Goal: Information Seeking & Learning: Learn about a topic

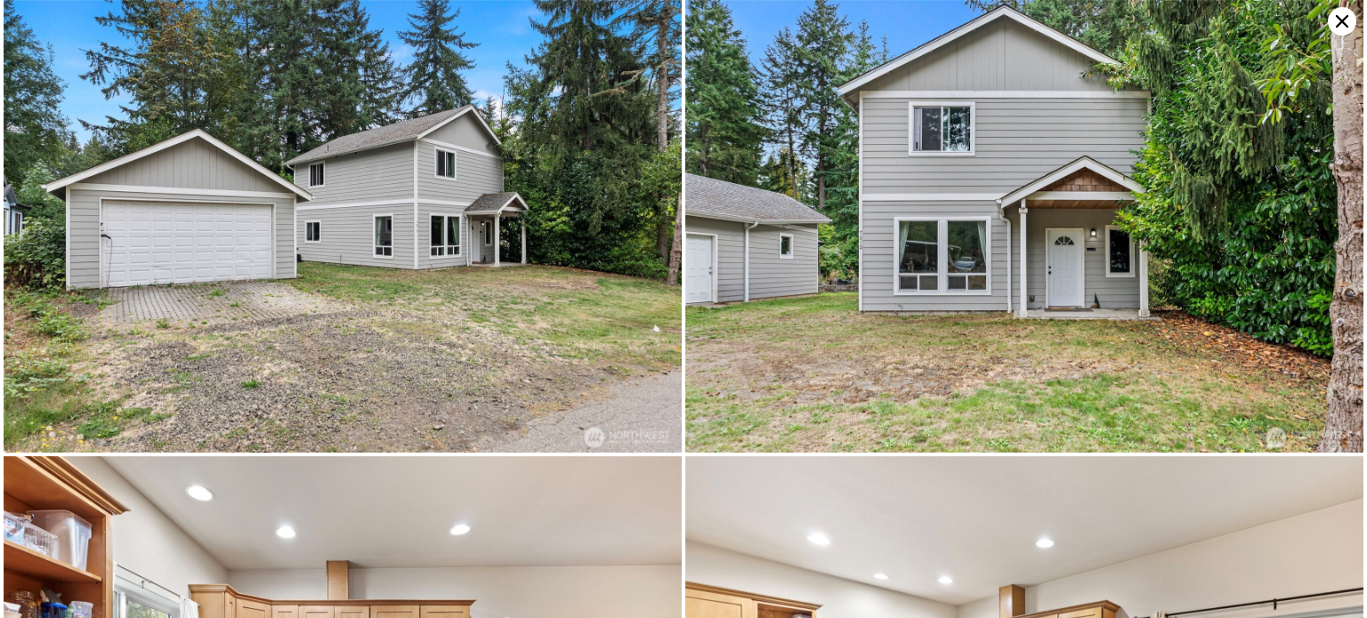
click at [1342, 12] on icon at bounding box center [1342, 21] width 28 height 28
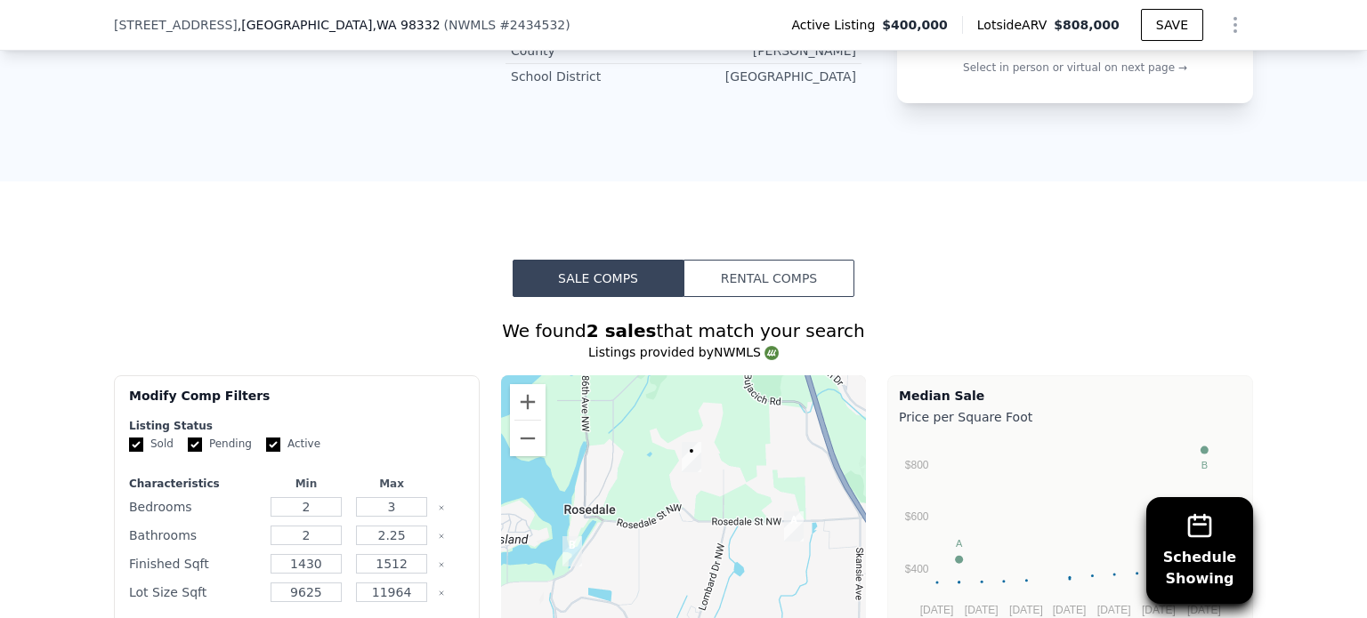
scroll to position [1328, 0]
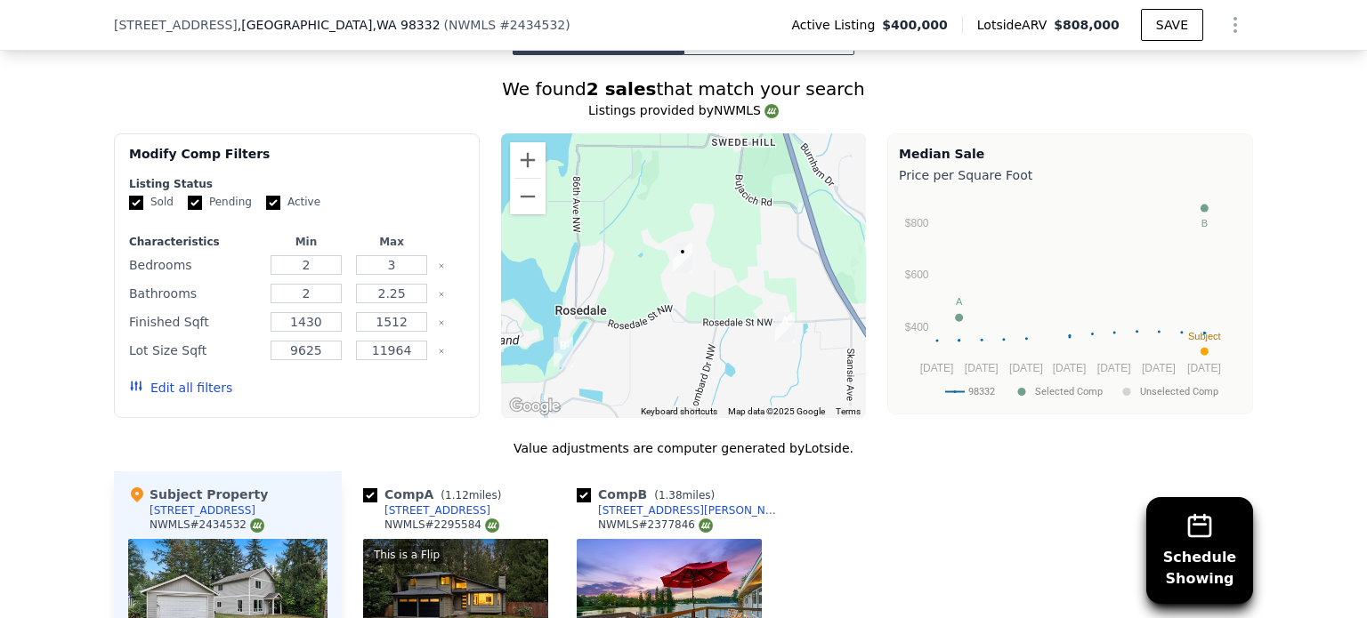
drag, startPoint x: 677, startPoint y: 242, endPoint x: 668, endPoint y: 283, distance: 41.9
click at [668, 280] on img "7012 87th St NW" at bounding box center [683, 258] width 34 height 44
click at [521, 172] on button "Zoom in" at bounding box center [528, 160] width 36 height 36
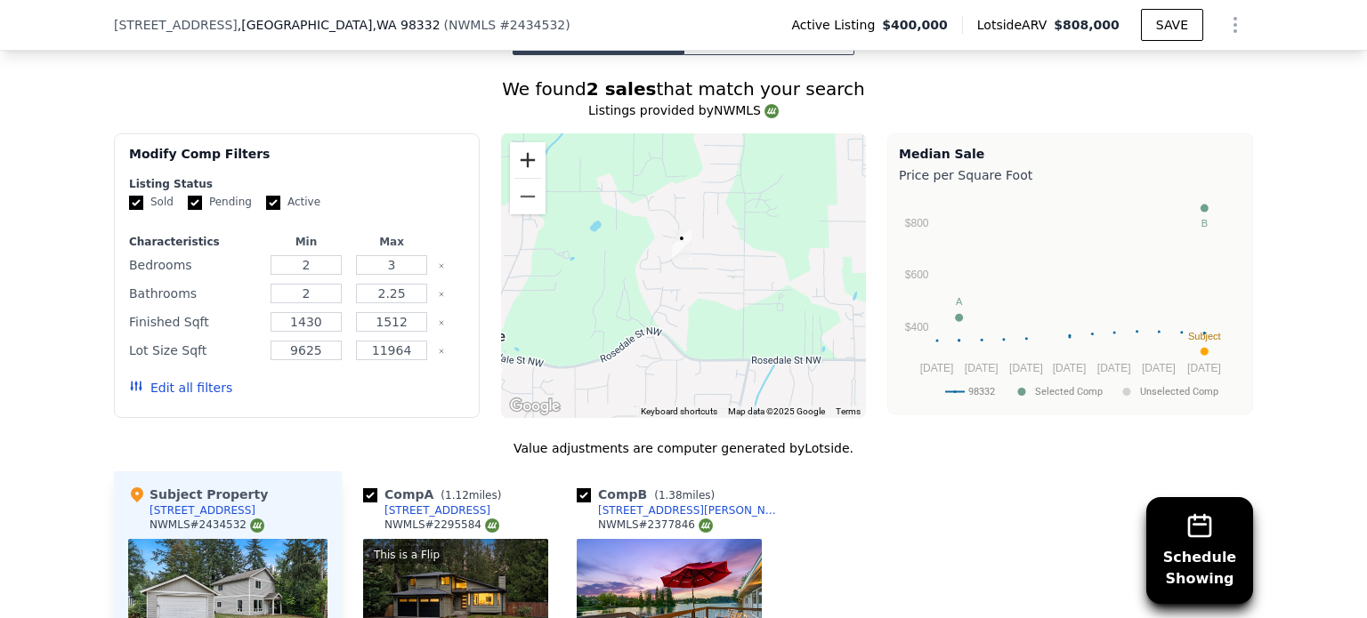
click at [521, 172] on button "Zoom in" at bounding box center [528, 160] width 36 height 36
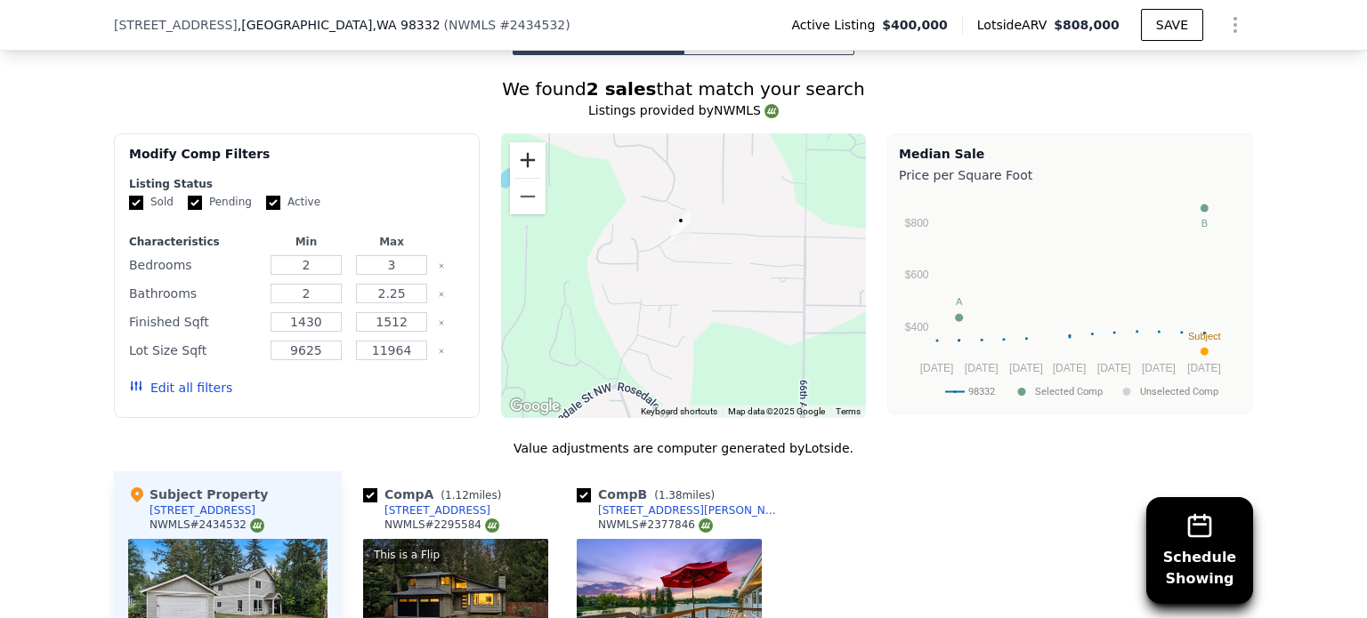
click at [521, 172] on button "Zoom in" at bounding box center [528, 160] width 36 height 36
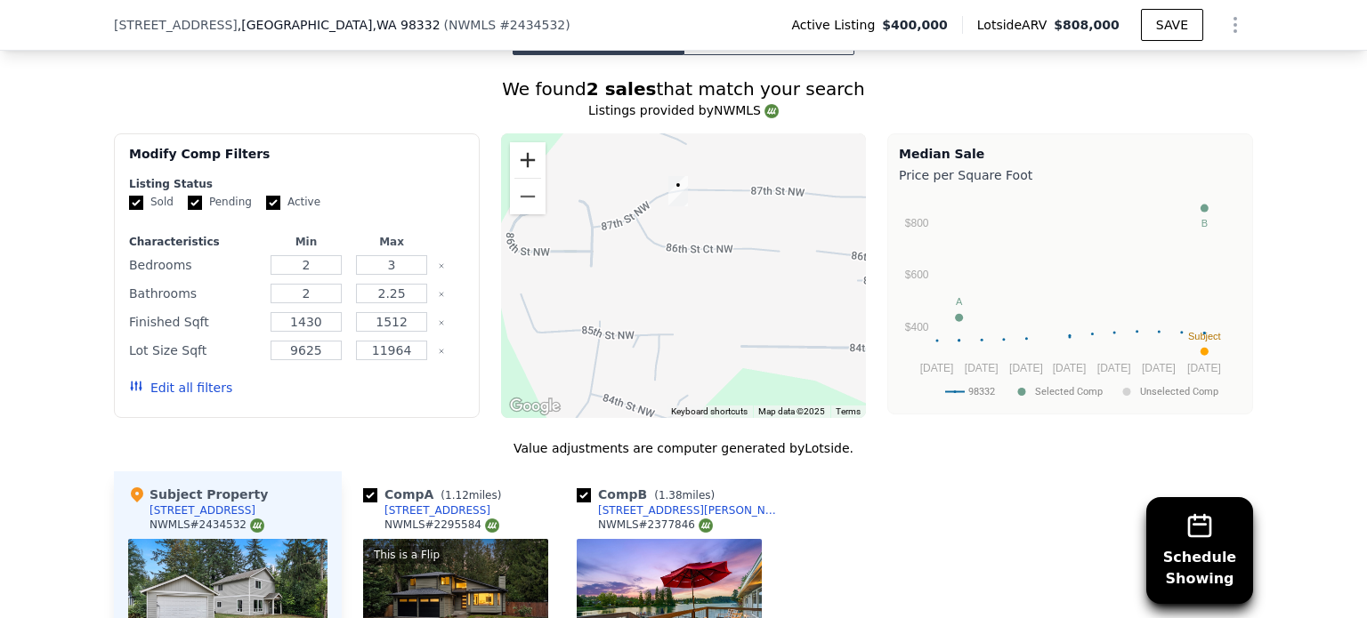
click at [521, 172] on button "Zoom in" at bounding box center [528, 160] width 36 height 36
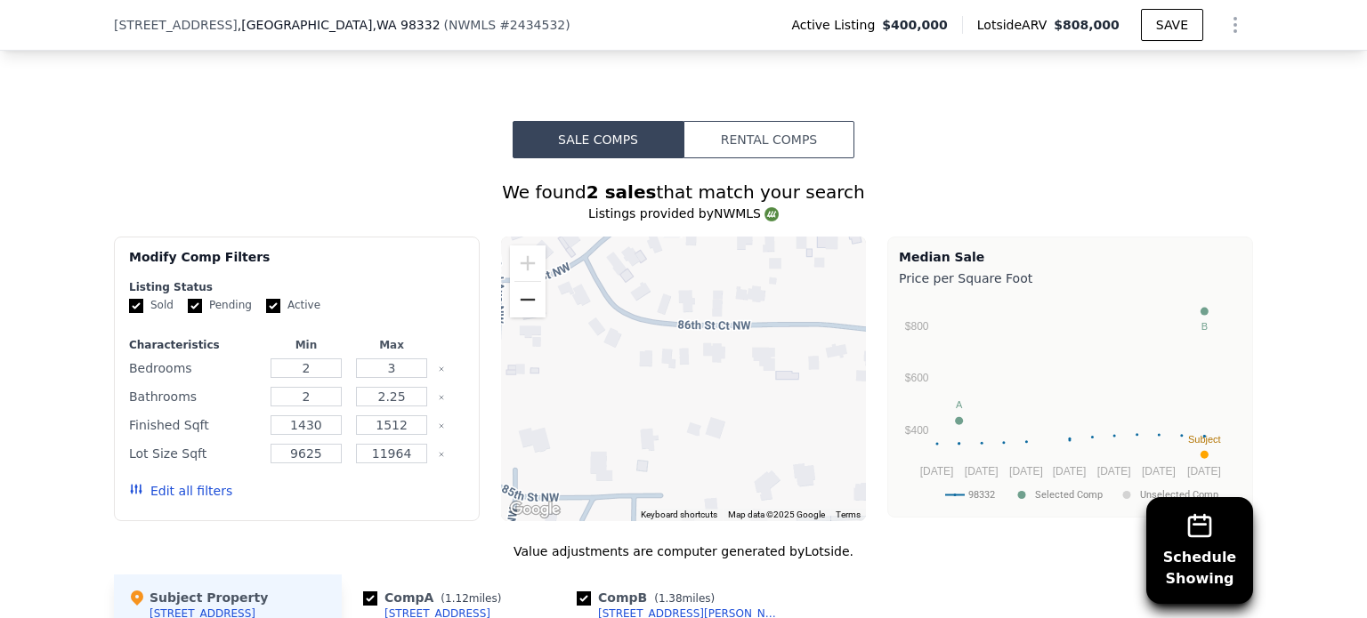
scroll to position [1150, 0]
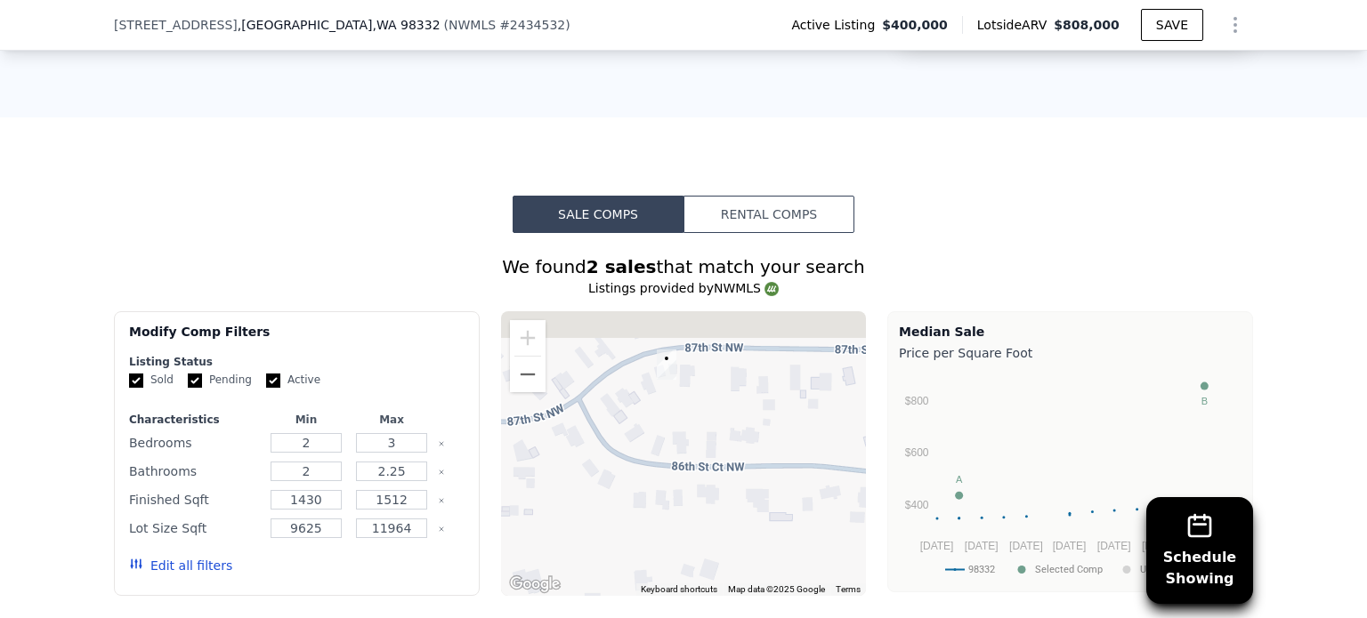
drag, startPoint x: 680, startPoint y: 384, endPoint x: 672, endPoint y: 465, distance: 81.4
click at [672, 465] on div at bounding box center [684, 453] width 366 height 285
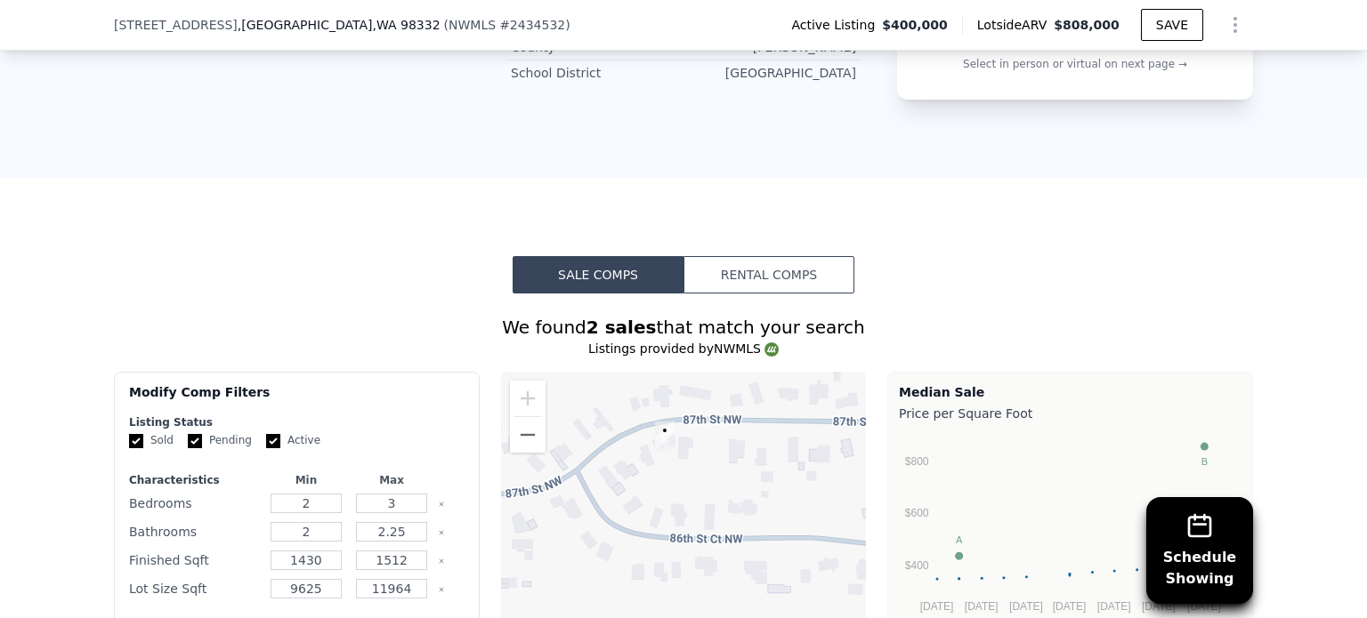
scroll to position [1061, 0]
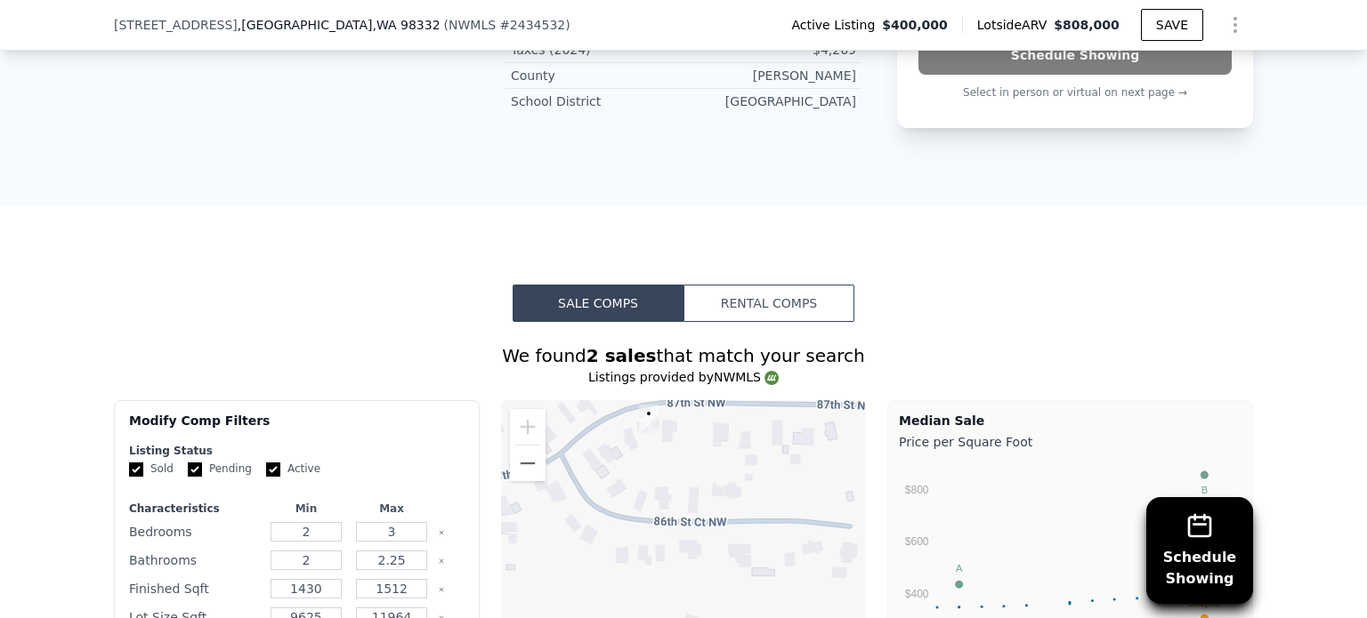
drag, startPoint x: 681, startPoint y: 487, endPoint x: 668, endPoint y: 441, distance: 47.1
click at [664, 442] on div at bounding box center [684, 542] width 366 height 285
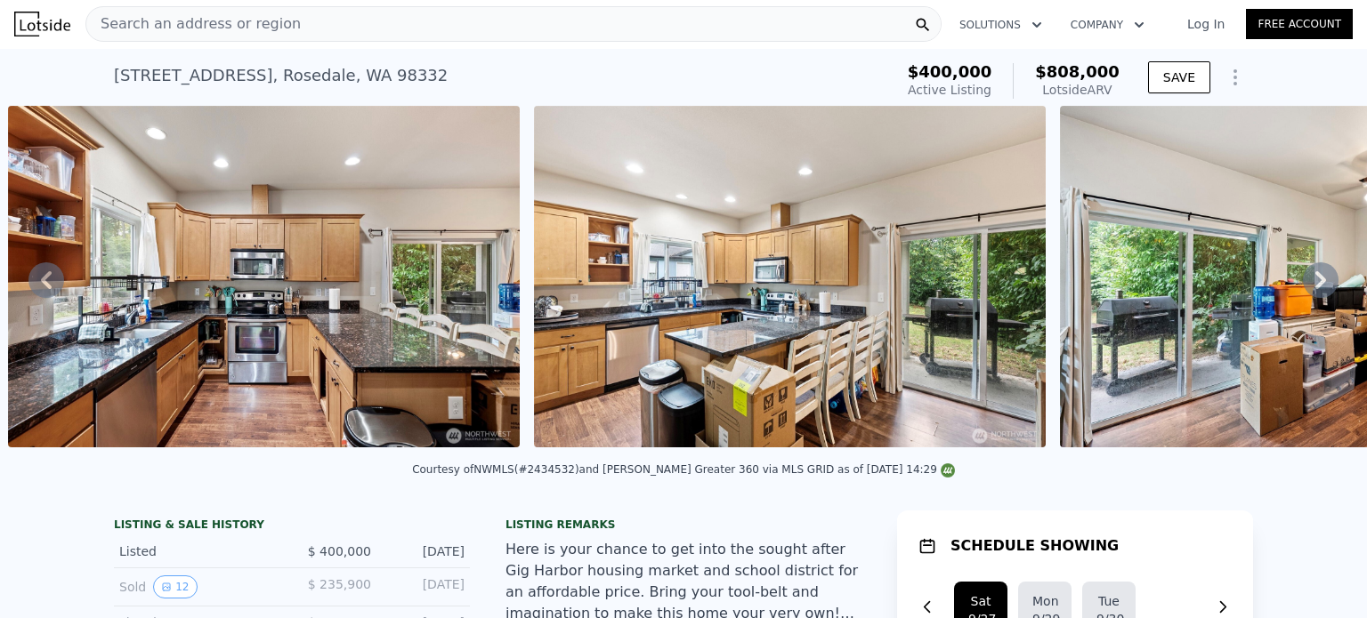
scroll to position [0, 0]
click at [253, 22] on span "Search an address or region" at bounding box center [193, 24] width 214 height 21
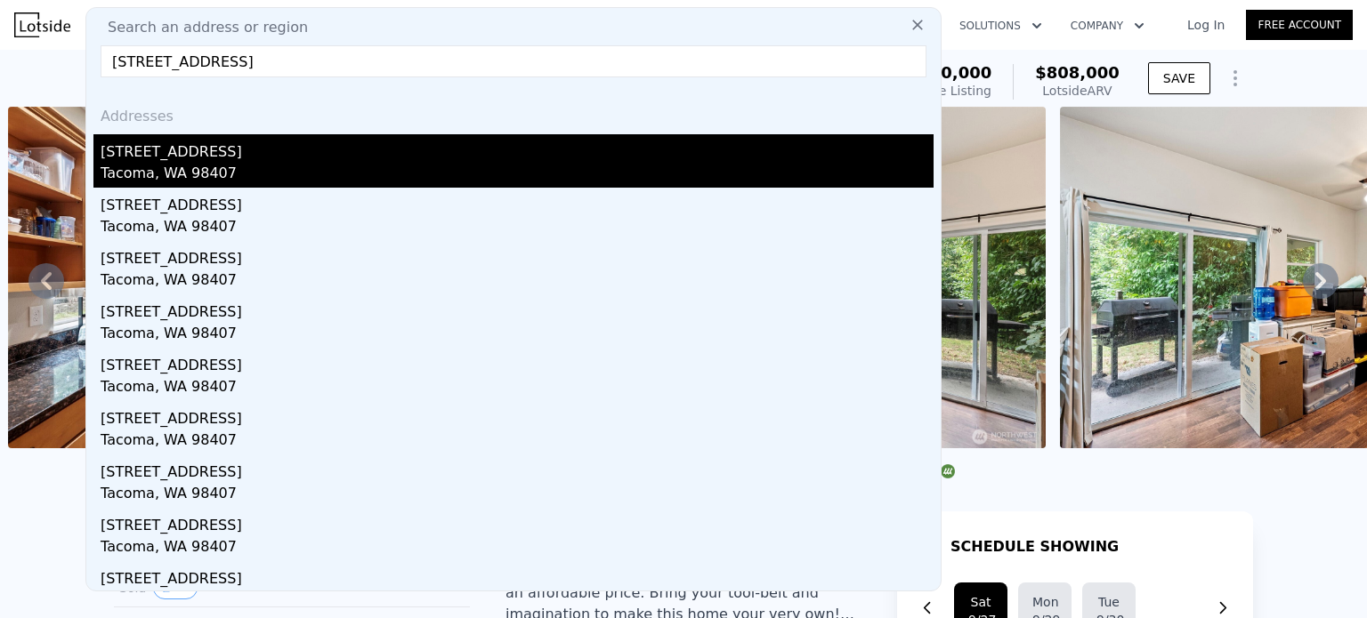
type input "[STREET_ADDRESS]"
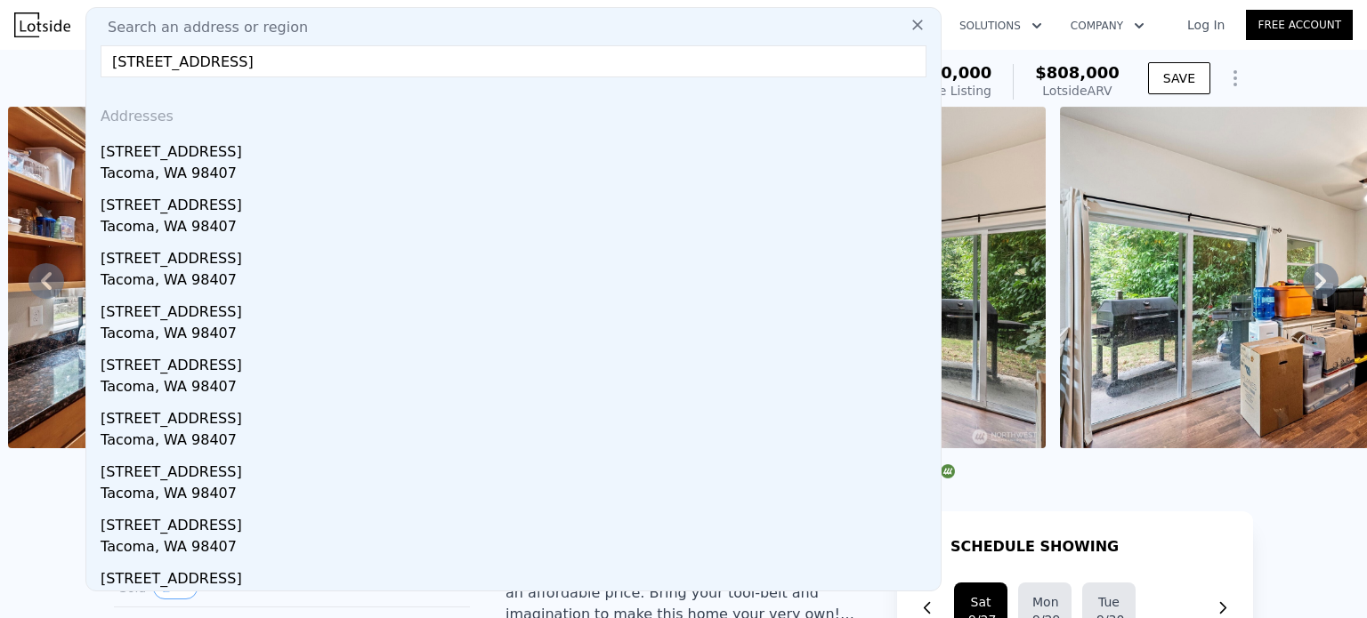
drag, startPoint x: 156, startPoint y: 162, endPoint x: 196, endPoint y: 152, distance: 41.2
click at [156, 162] on div "[STREET_ADDRESS]" at bounding box center [517, 148] width 833 height 28
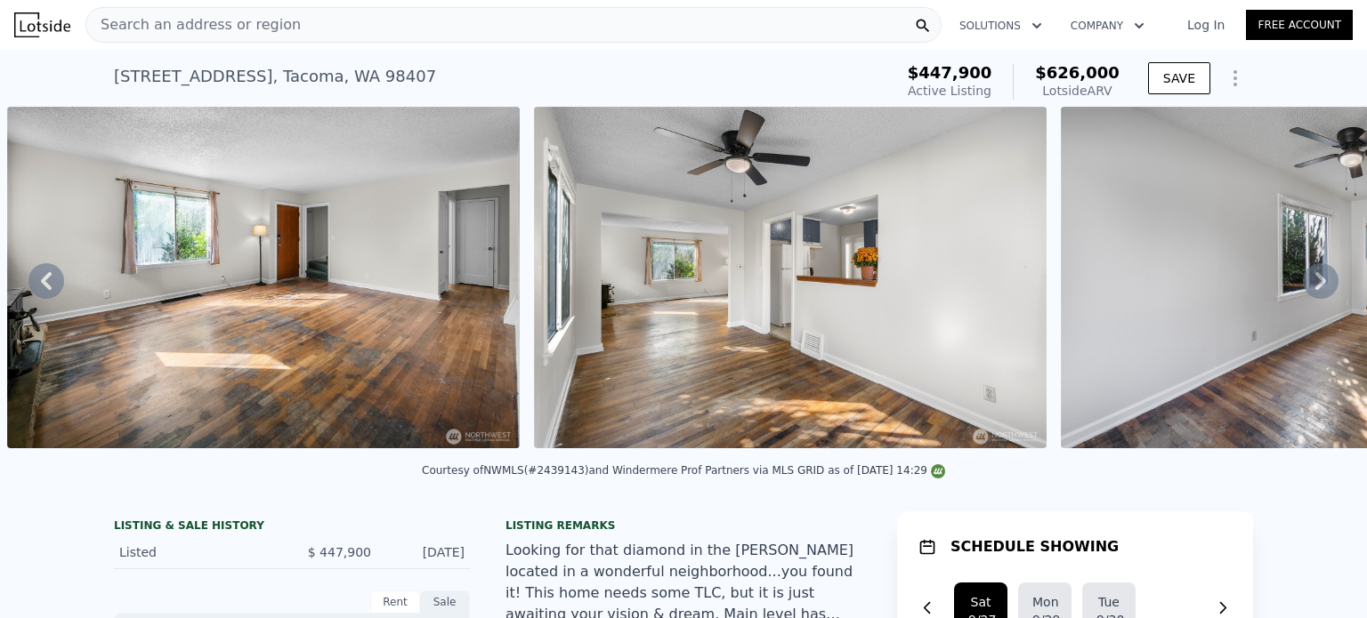
click at [1303, 285] on icon at bounding box center [1321, 281] width 36 height 36
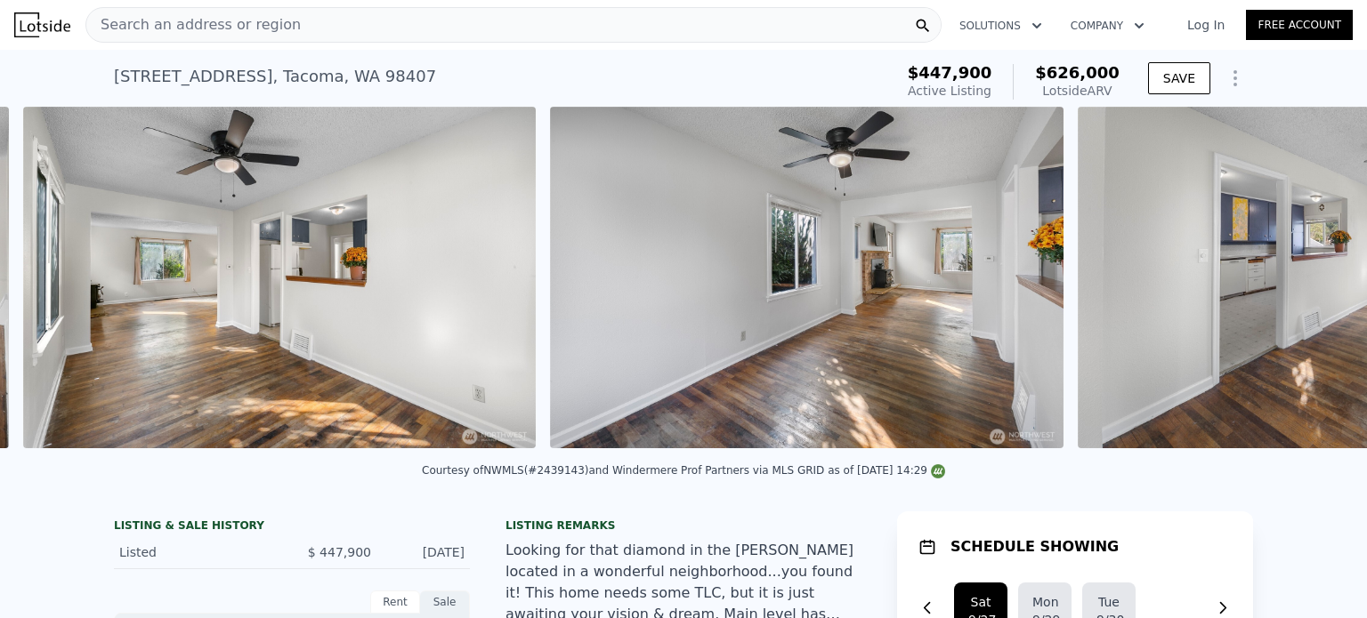
scroll to position [0, 2563]
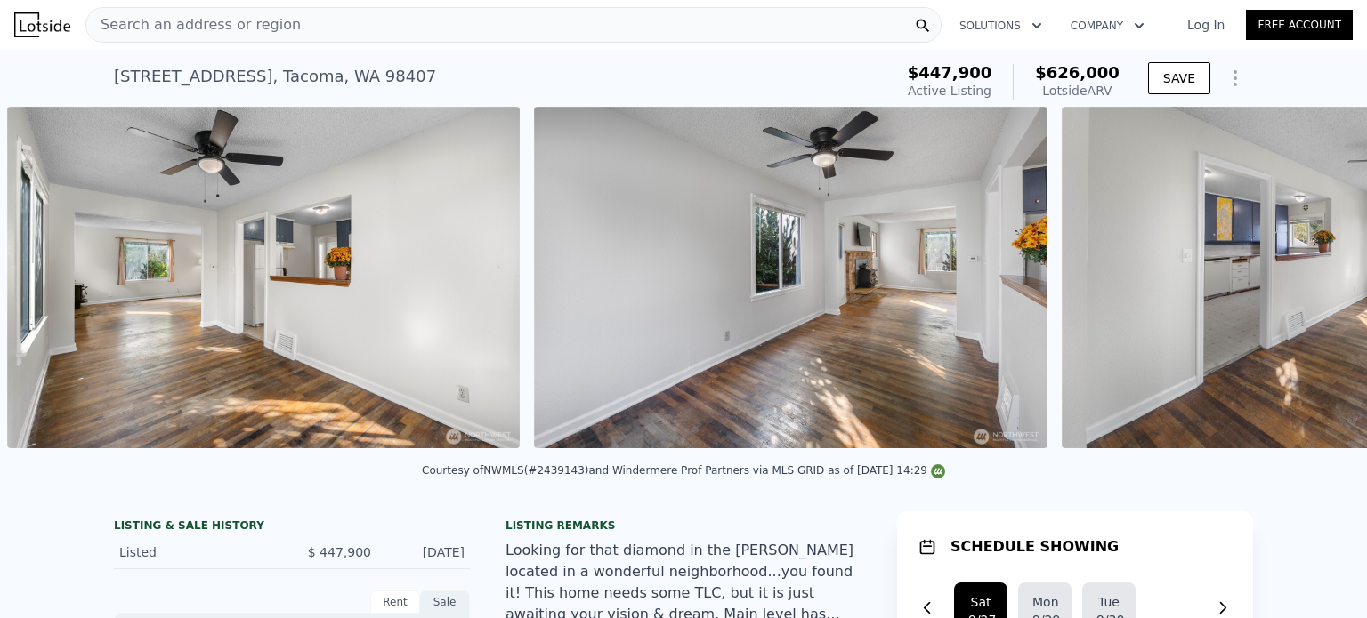
click at [1301, 285] on img at bounding box center [1318, 278] width 513 height 342
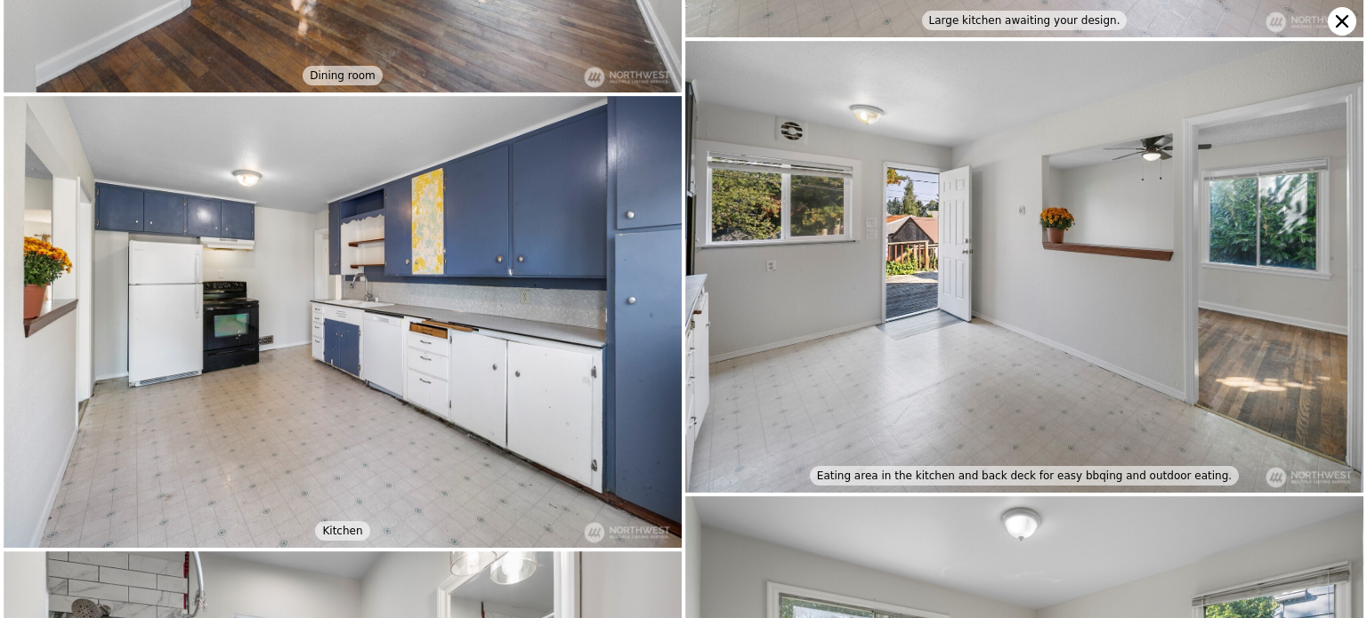
scroll to position [1407, 0]
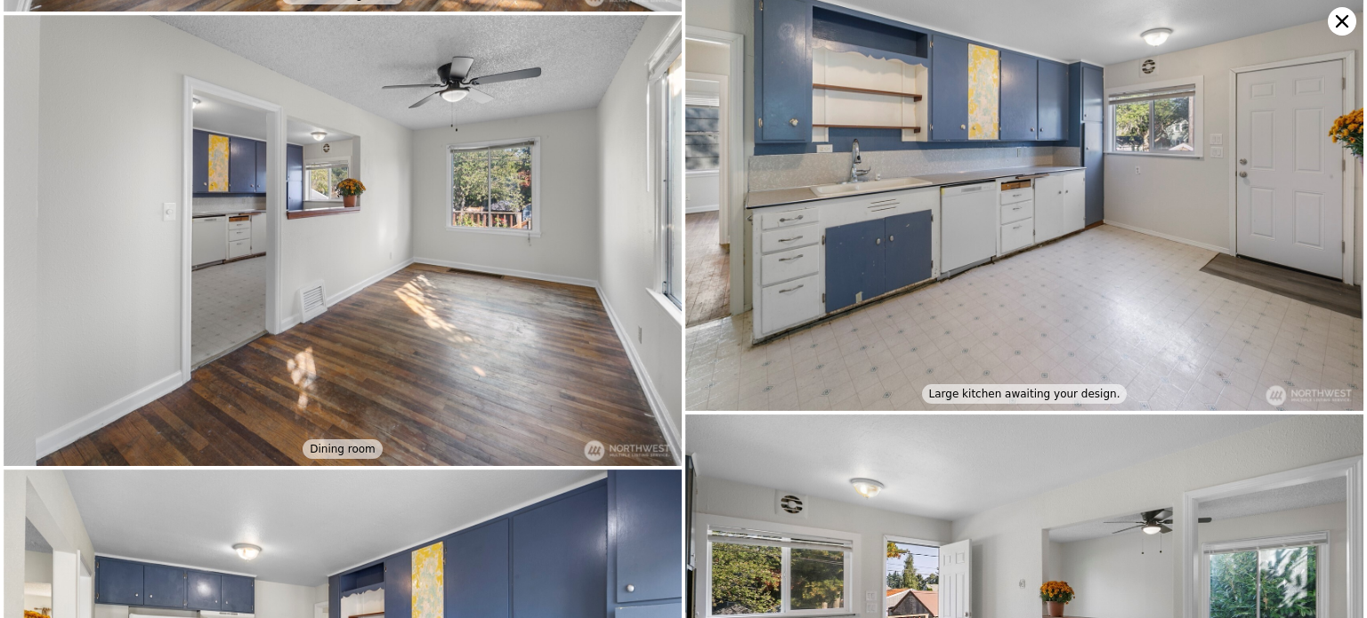
click at [1340, 22] on icon at bounding box center [1342, 21] width 12 height 12
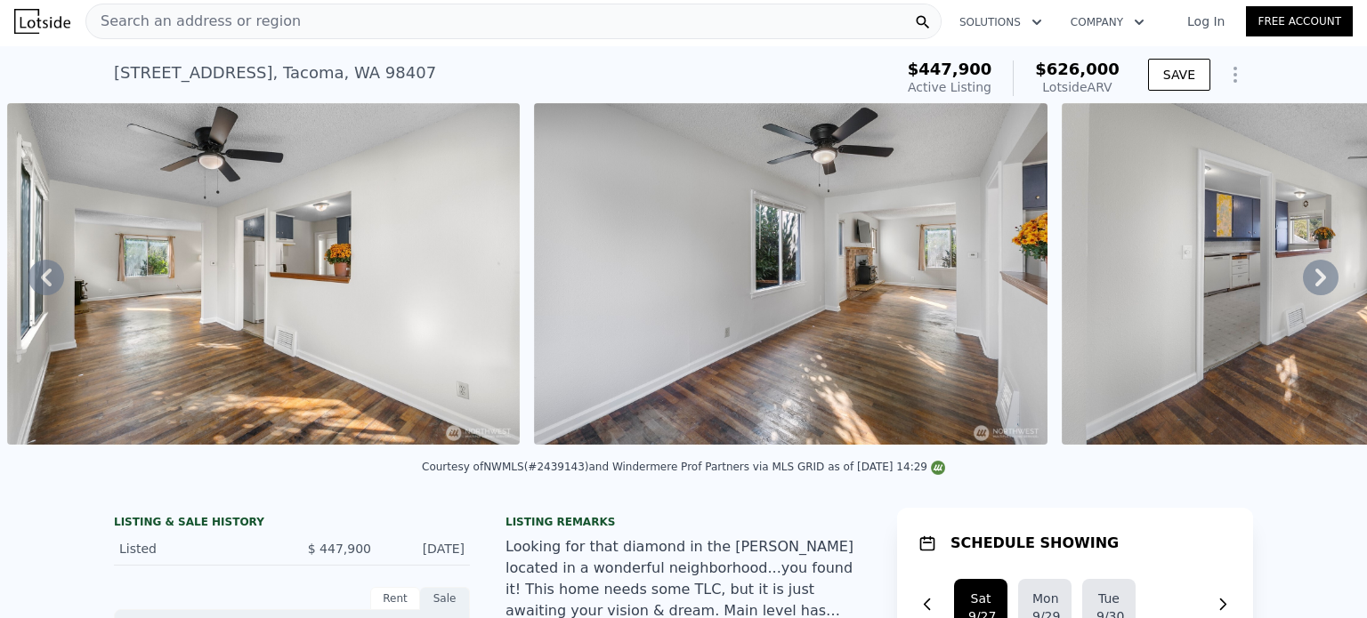
scroll to position [0, 0]
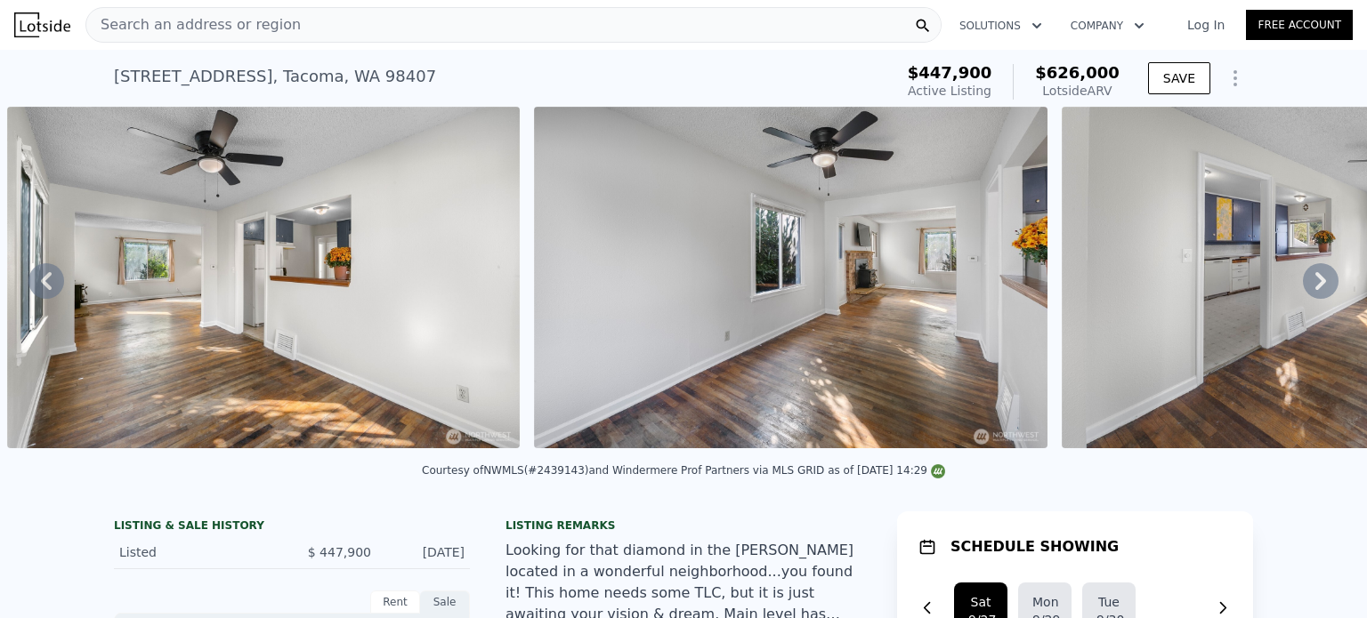
click at [234, 24] on span "Search an address or region" at bounding box center [193, 24] width 214 height 21
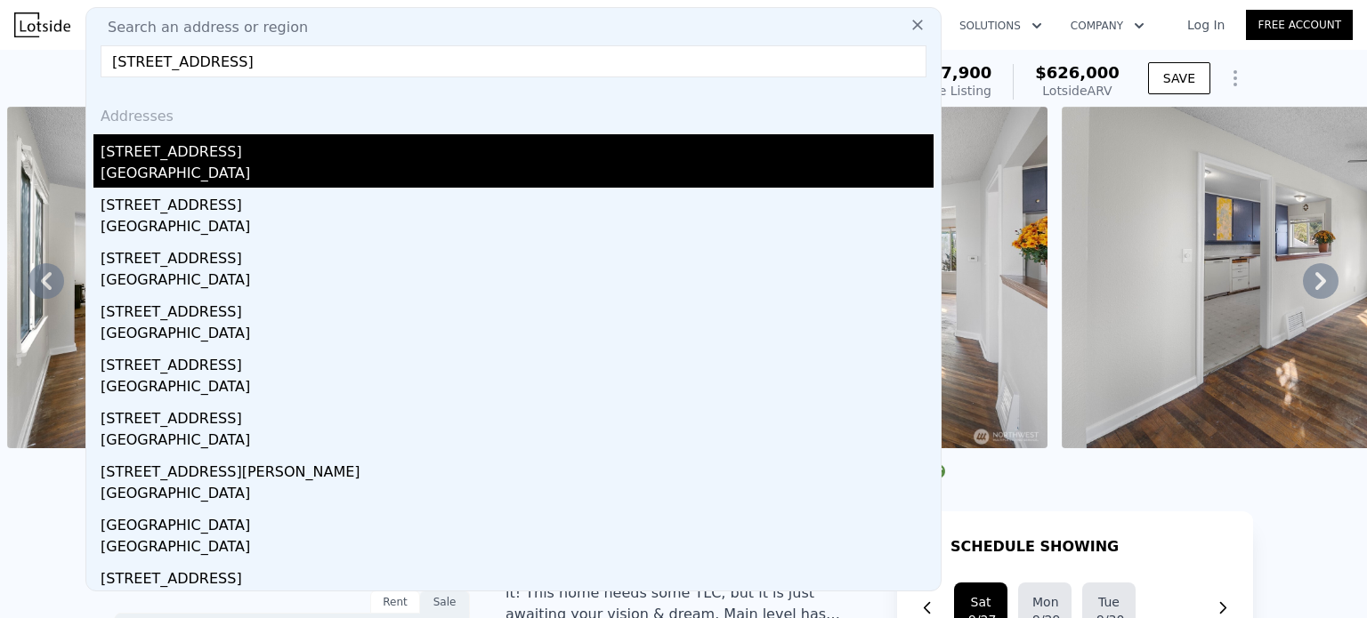
type input "[STREET_ADDRESS]"
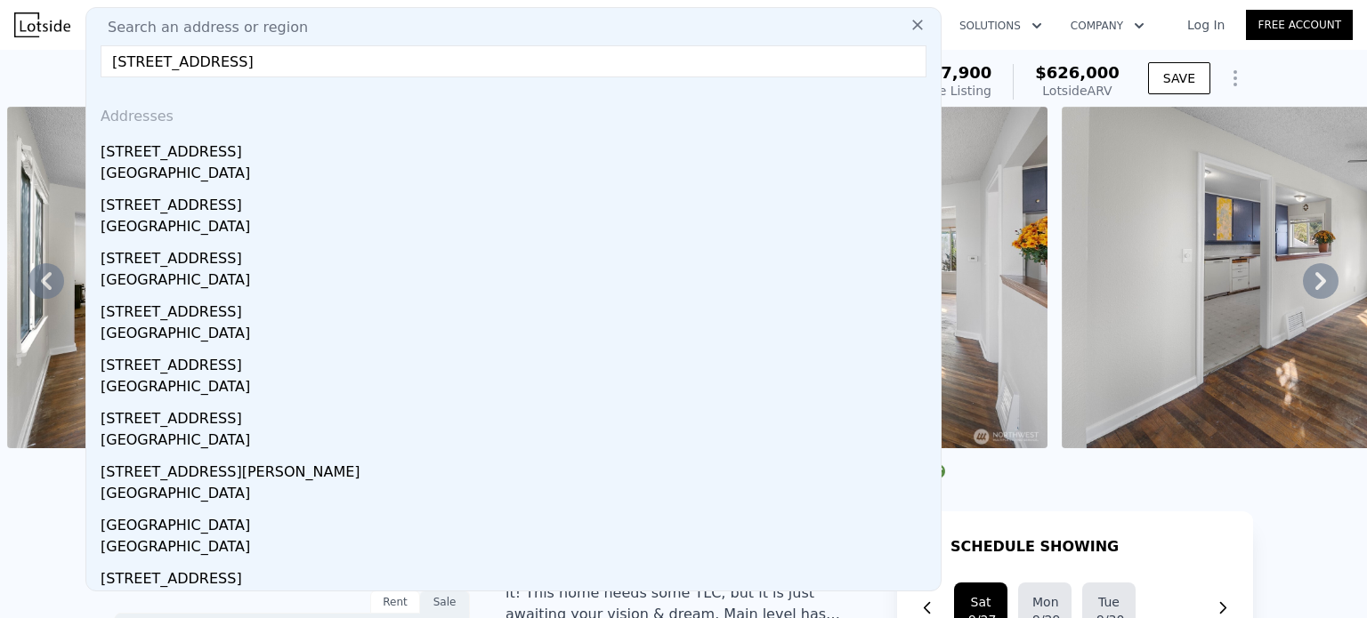
drag, startPoint x: 206, startPoint y: 161, endPoint x: 310, endPoint y: 174, distance: 105.0
click at [206, 161] on div "[STREET_ADDRESS]" at bounding box center [517, 148] width 833 height 28
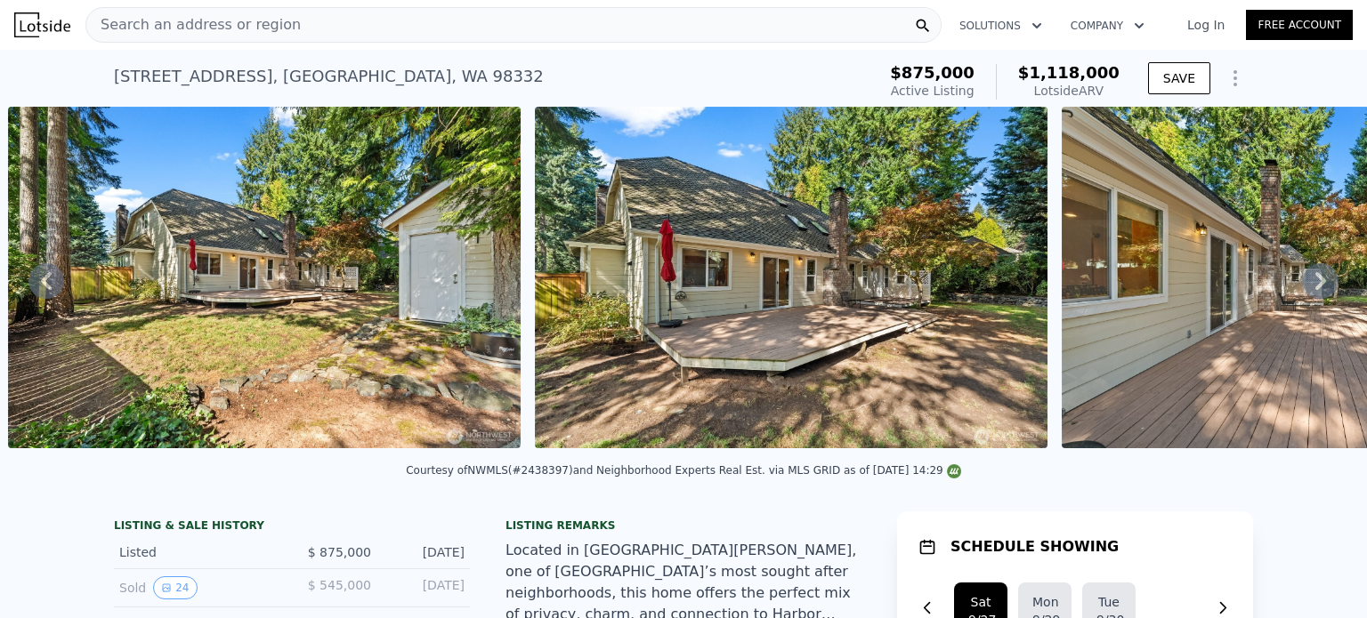
click at [307, 78] on div "[STREET_ADDRESS]" at bounding box center [329, 76] width 430 height 25
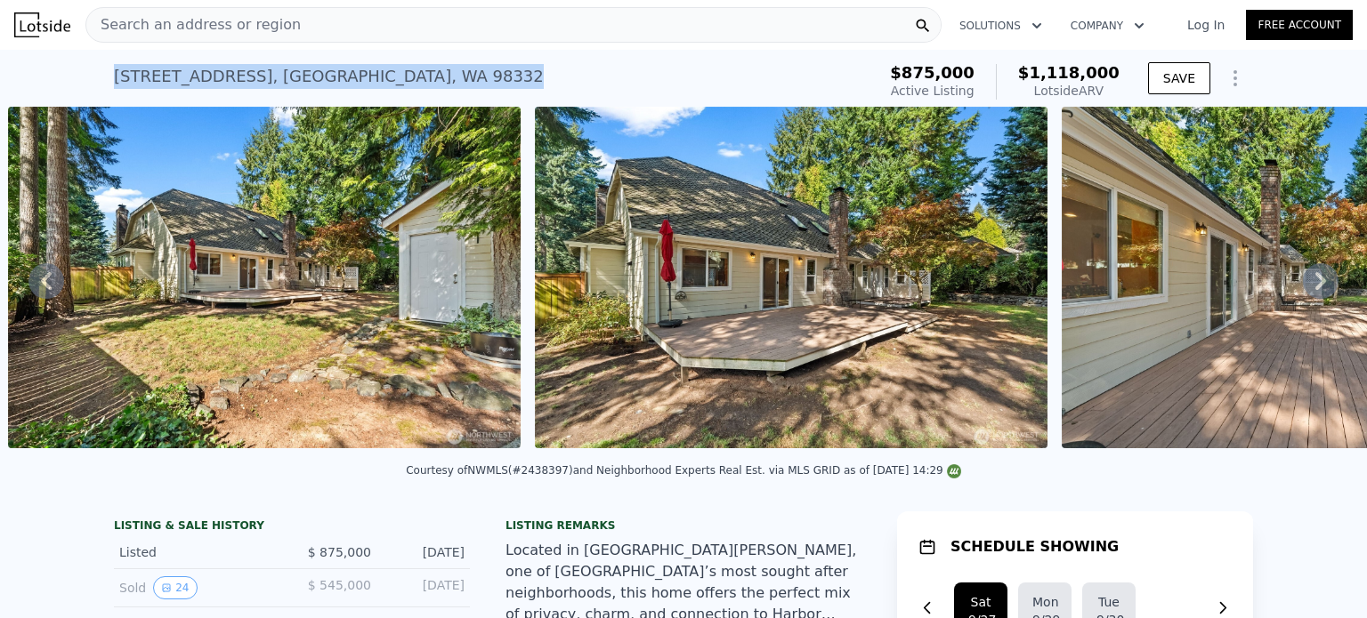
click at [307, 78] on div "[STREET_ADDRESS]" at bounding box center [329, 76] width 430 height 25
copy div "[STREET_ADDRESS] Active at $875k (~ARV $1.118m )"
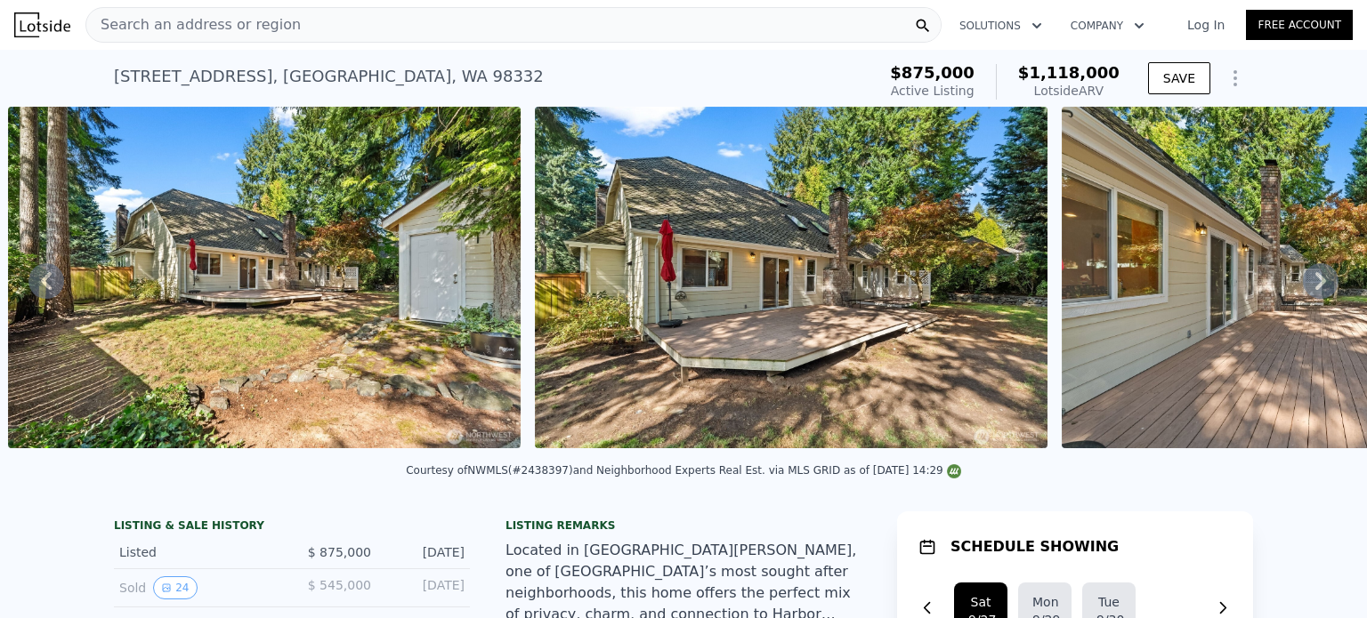
click at [198, 26] on span "Search an address or region" at bounding box center [193, 24] width 214 height 21
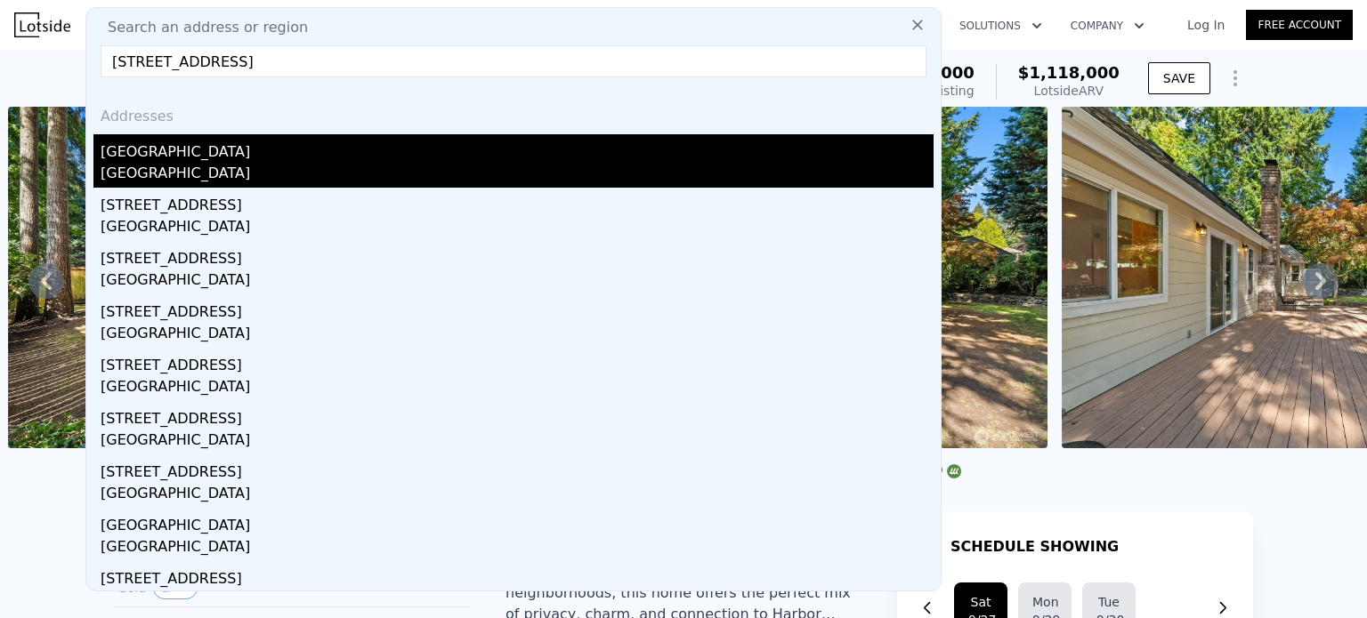
type input "[STREET_ADDRESS]"
click at [216, 166] on div "[GEOGRAPHIC_DATA]" at bounding box center [517, 175] width 833 height 25
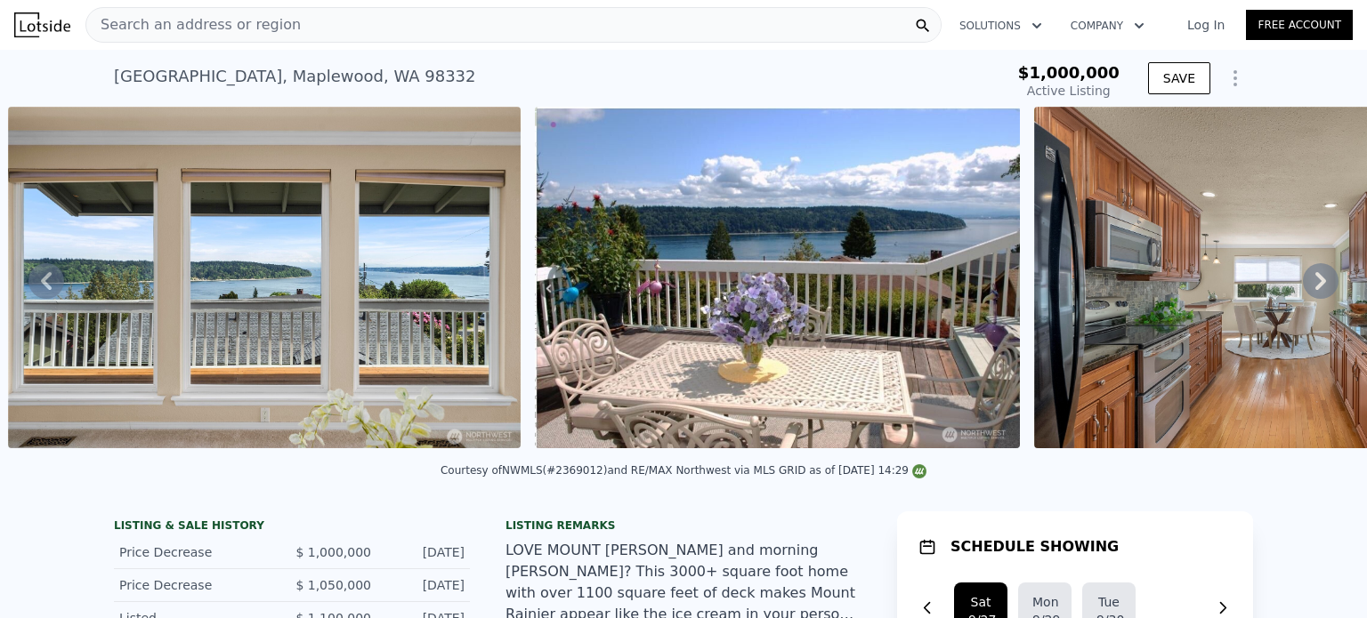
click at [205, 22] on span "Search an address or region" at bounding box center [193, 24] width 214 height 21
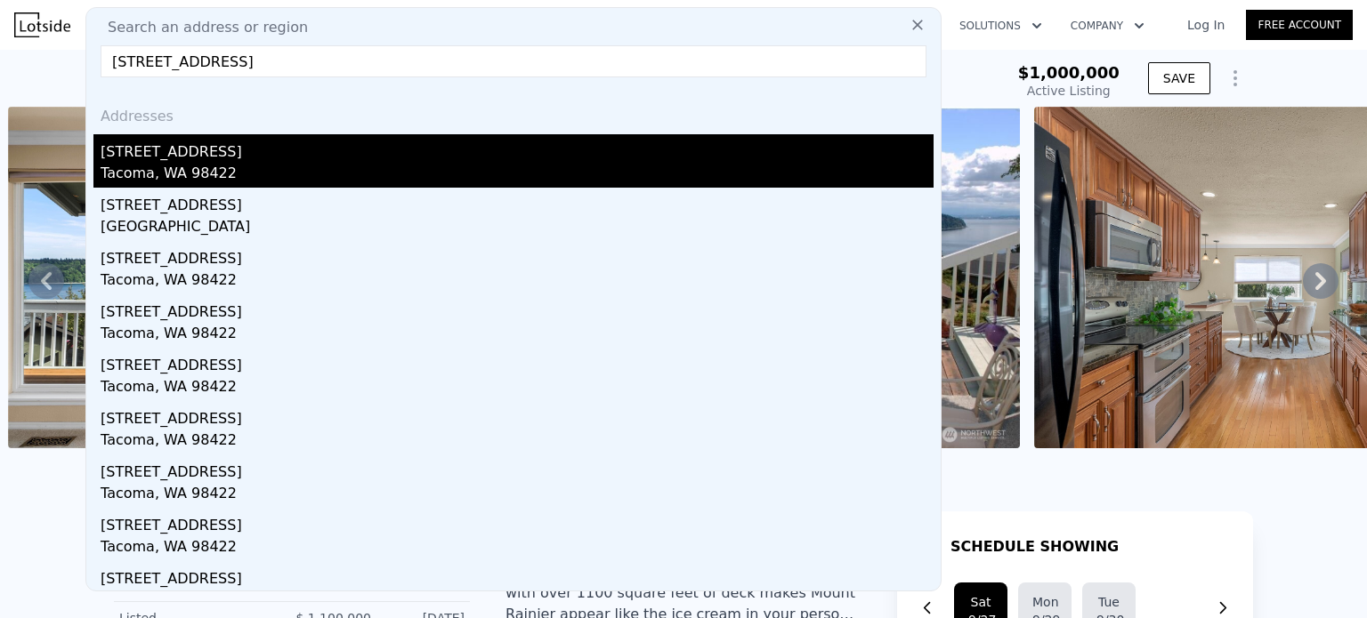
type input "[STREET_ADDRESS]"
click at [189, 163] on div "Tacoma, WA 98422" at bounding box center [517, 175] width 833 height 25
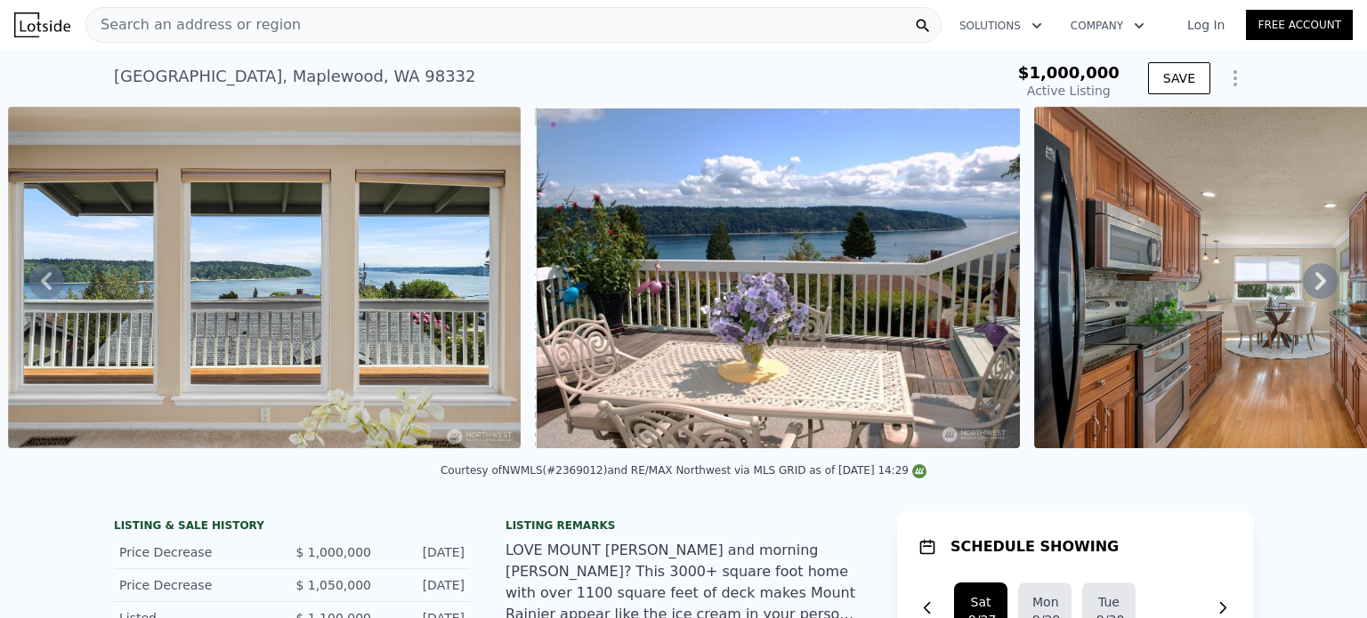
type input "1"
type input "2.5"
type input "884"
type input "1400"
type input "5285"
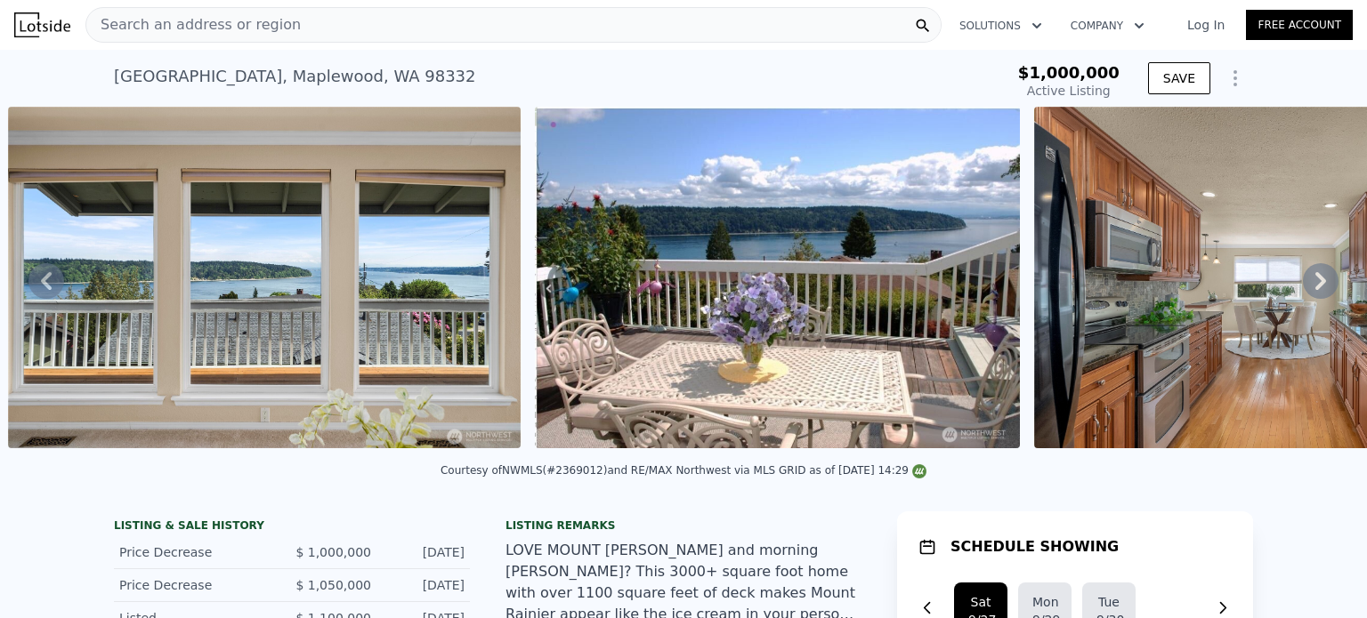
type input "8276"
type input "$ 496,000"
type input "4"
type input "$ 1,739"
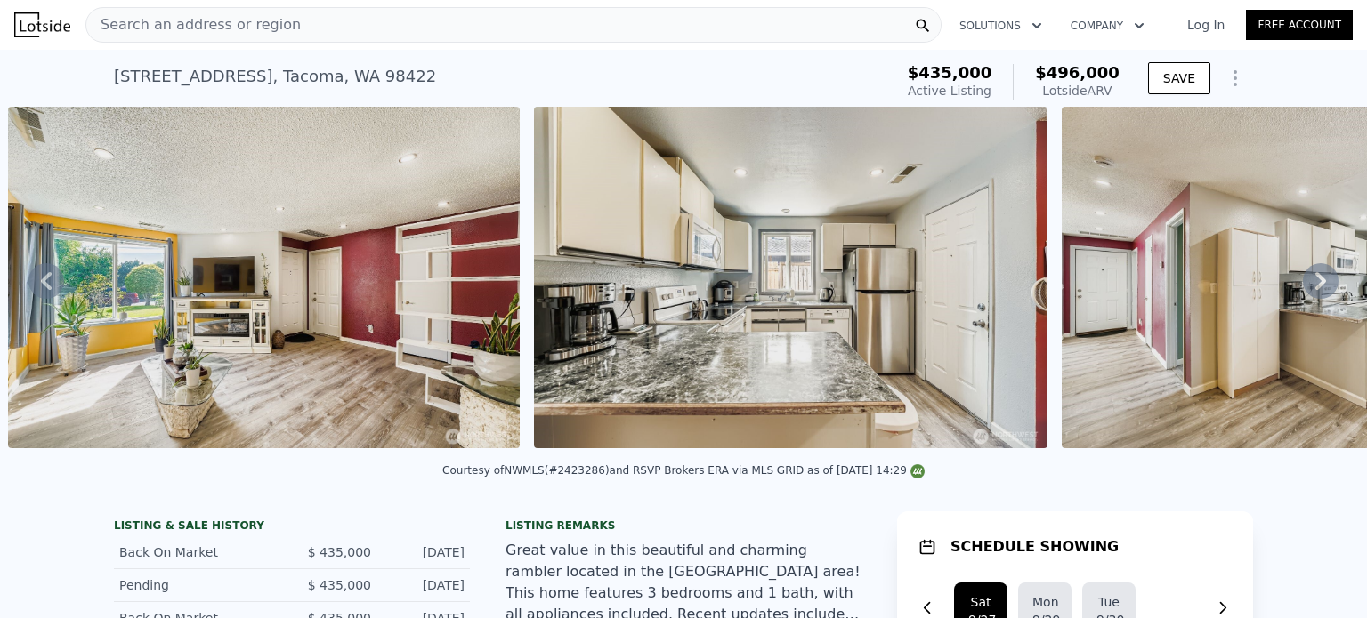
click at [165, 24] on span "Search an address or region" at bounding box center [193, 24] width 214 height 21
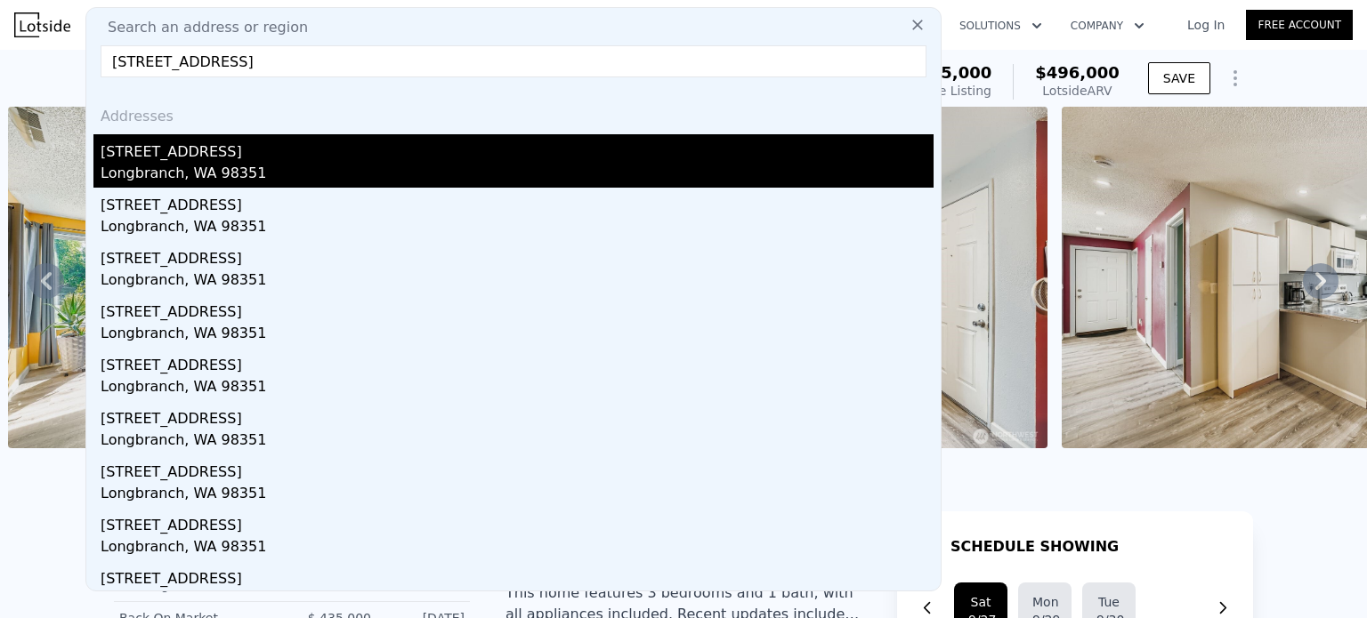
type input "[STREET_ADDRESS]"
click at [233, 166] on div "Longbranch, WA 98351" at bounding box center [517, 175] width 833 height 25
type input "1"
type input "3"
type input "2"
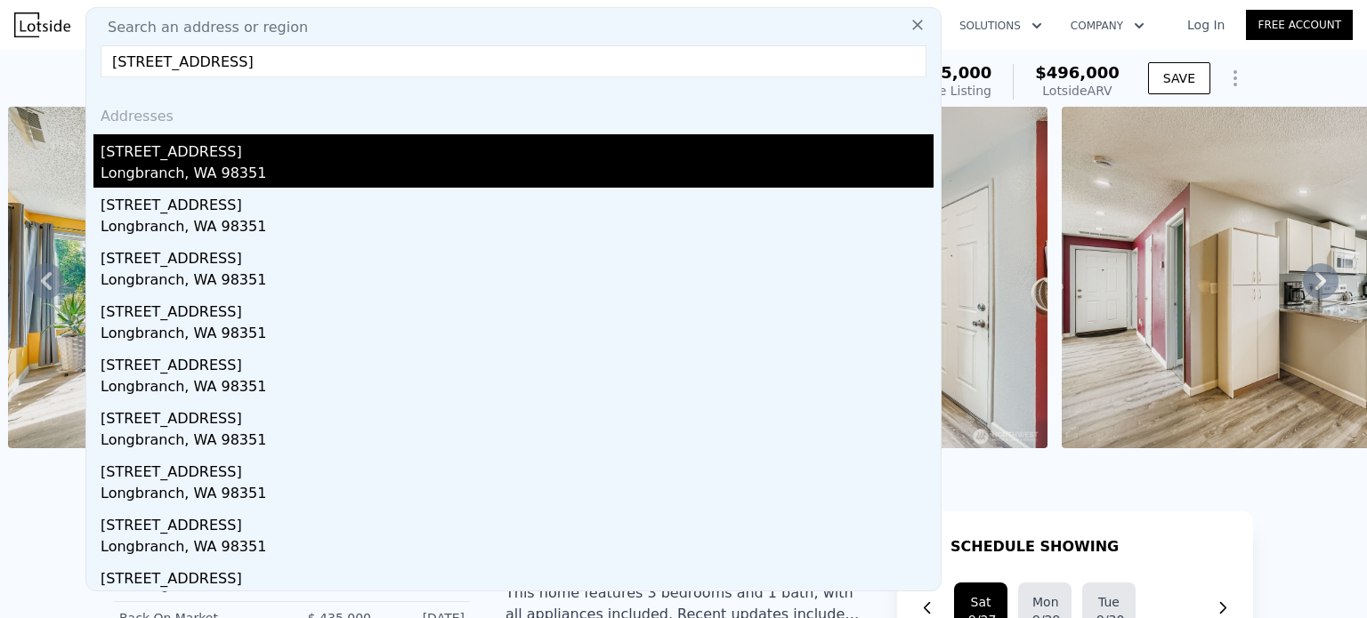
type input "1017"
type input "1446"
type input "9350"
type input "18150"
type input "$ 420,000"
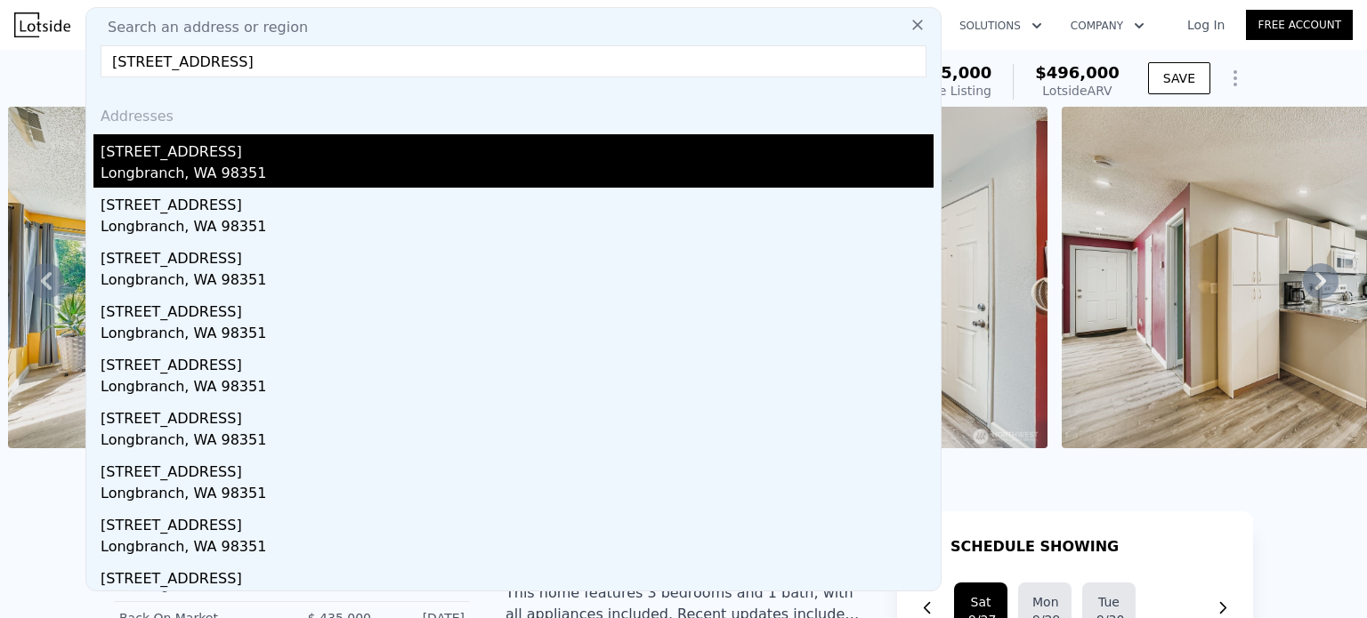
type input "5"
type input "-$ 141,229"
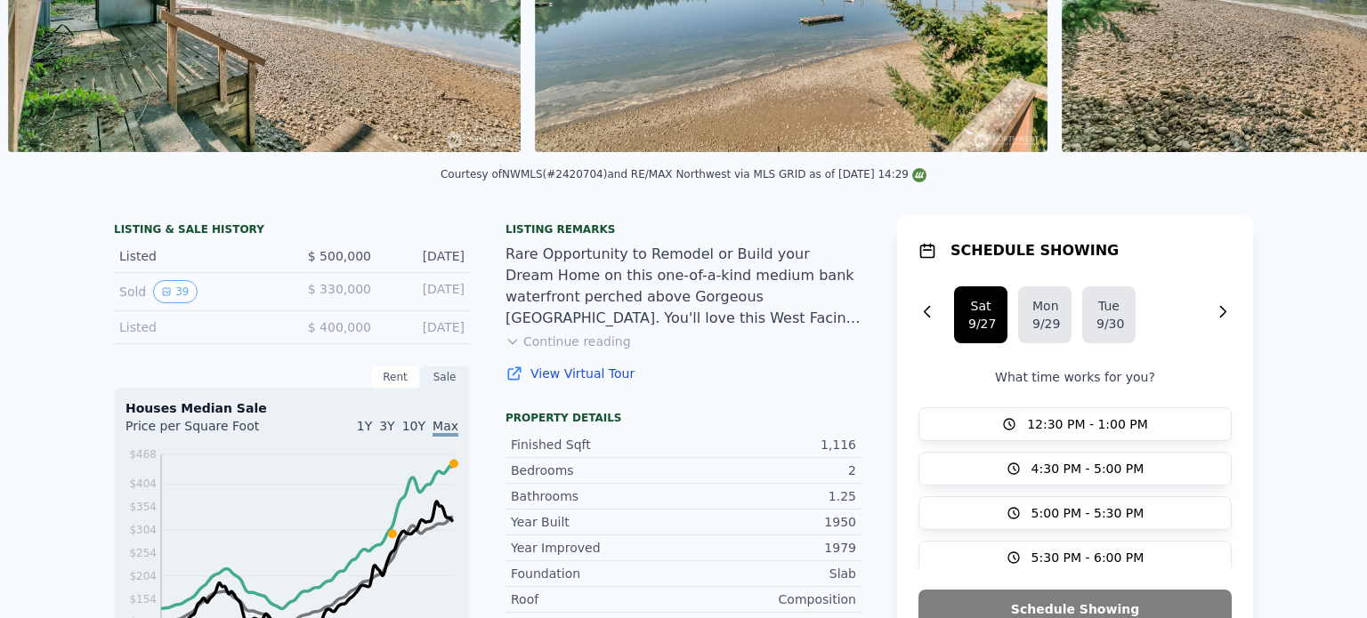
scroll to position [6, 0]
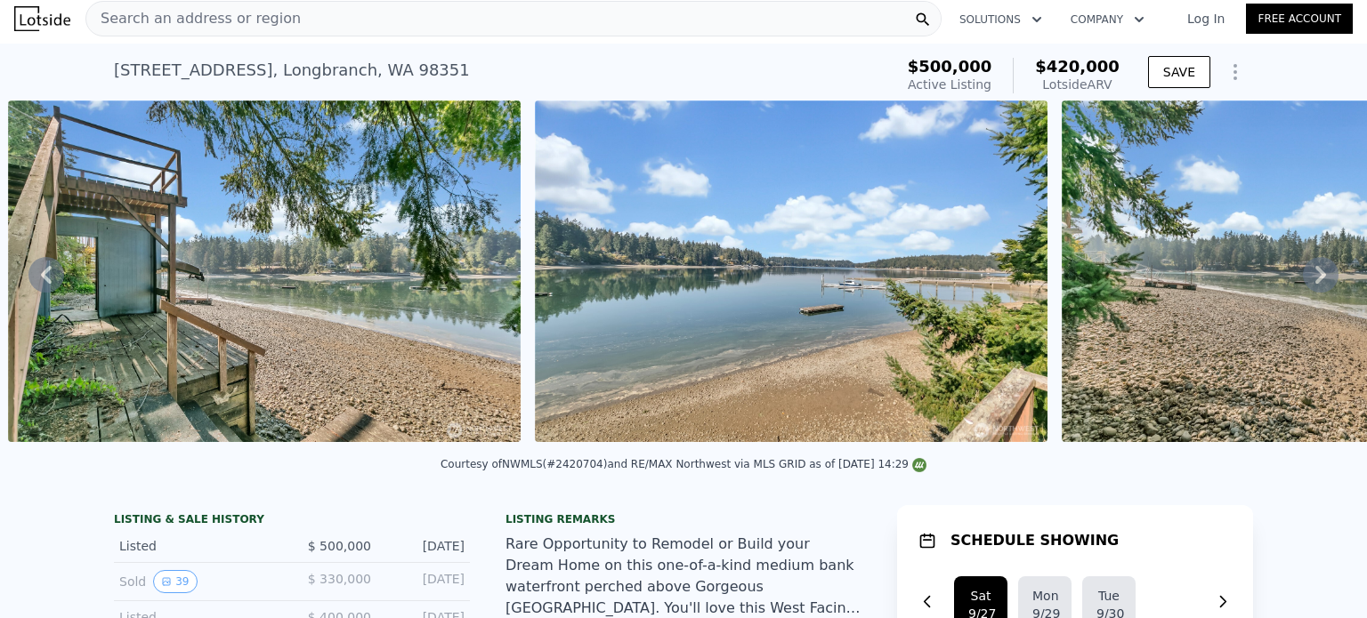
click at [238, 20] on span "Search an address or region" at bounding box center [193, 18] width 214 height 21
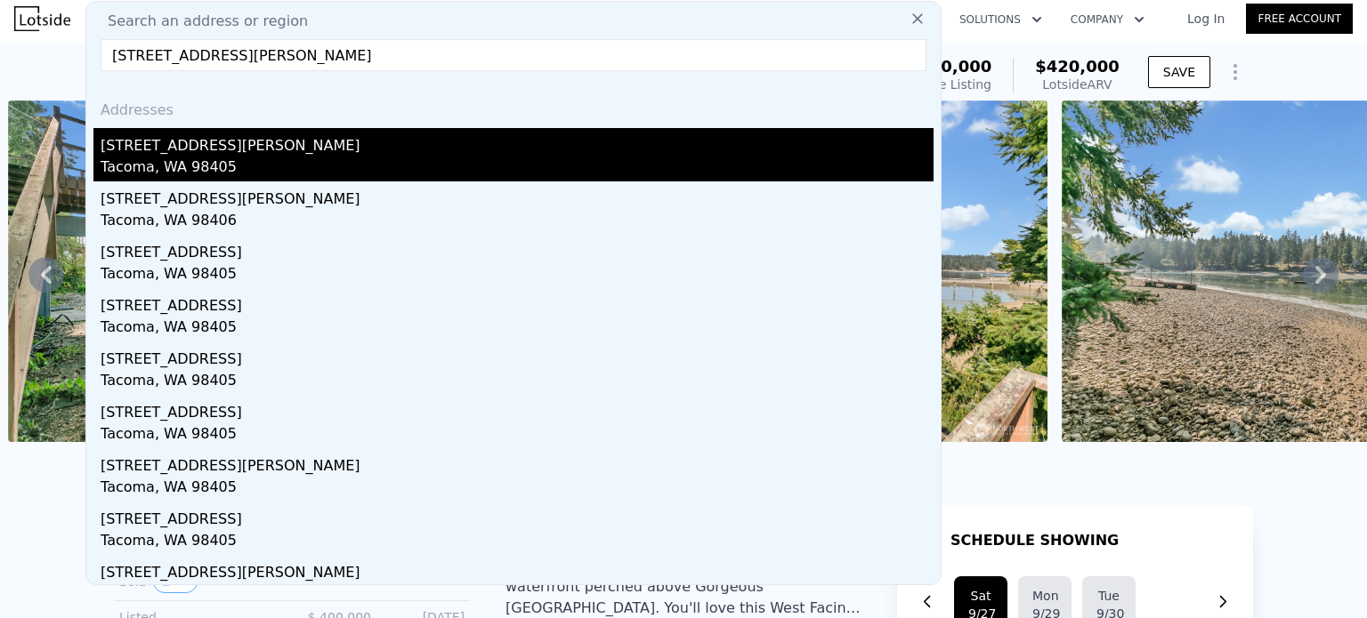
type input "[STREET_ADDRESS][PERSON_NAME]"
click at [229, 172] on div "Tacoma, WA 98405" at bounding box center [517, 169] width 833 height 25
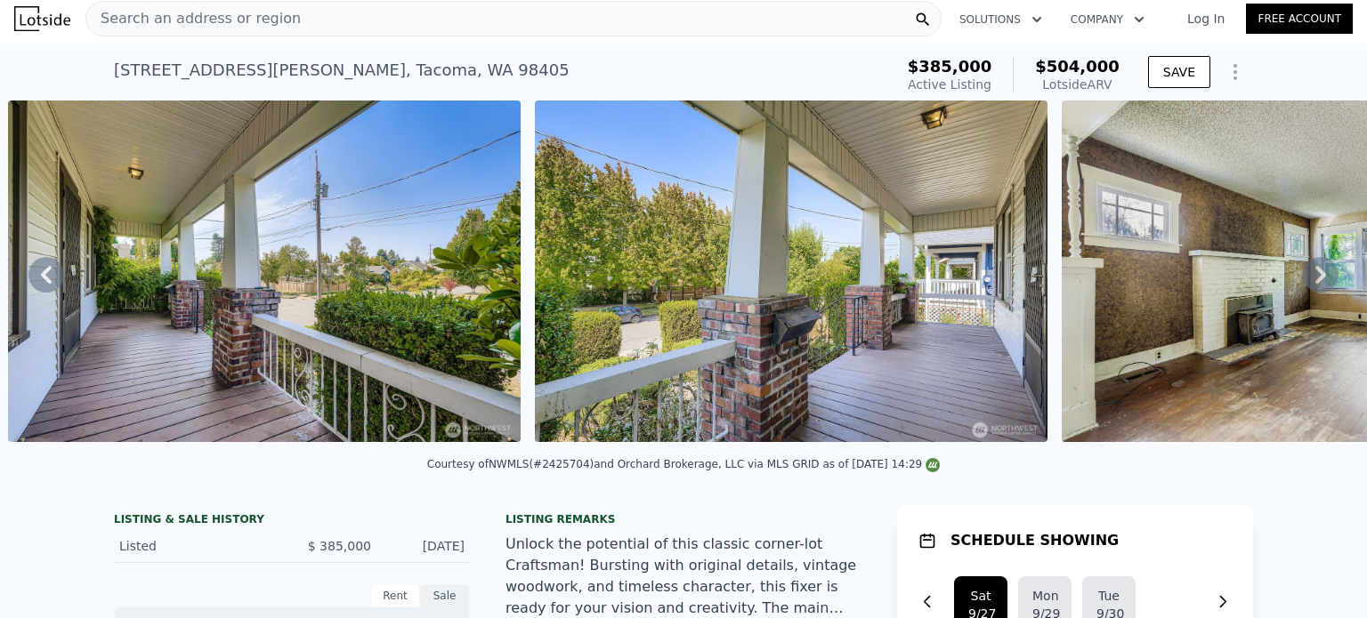
click at [230, 26] on span "Search an address or region" at bounding box center [193, 18] width 214 height 21
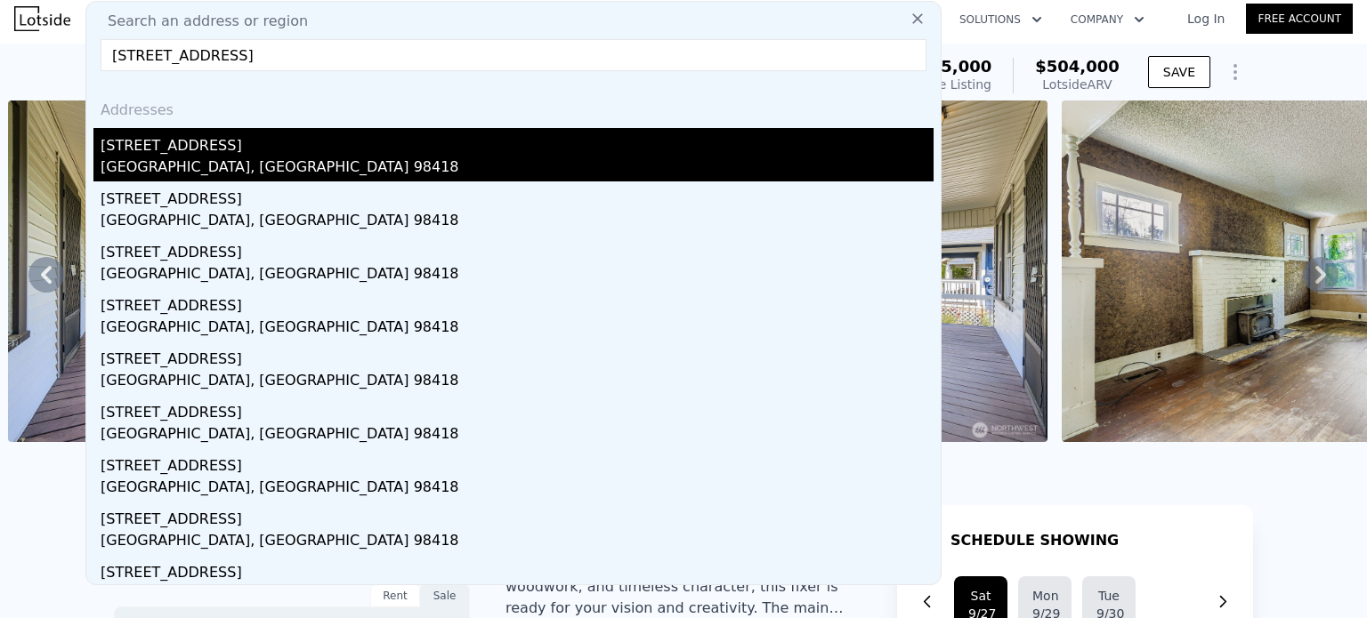
type input "[STREET_ADDRESS]"
click at [211, 161] on div "[GEOGRAPHIC_DATA], [GEOGRAPHIC_DATA] 98418" at bounding box center [517, 169] width 833 height 25
